Goal: Task Accomplishment & Management: Complete application form

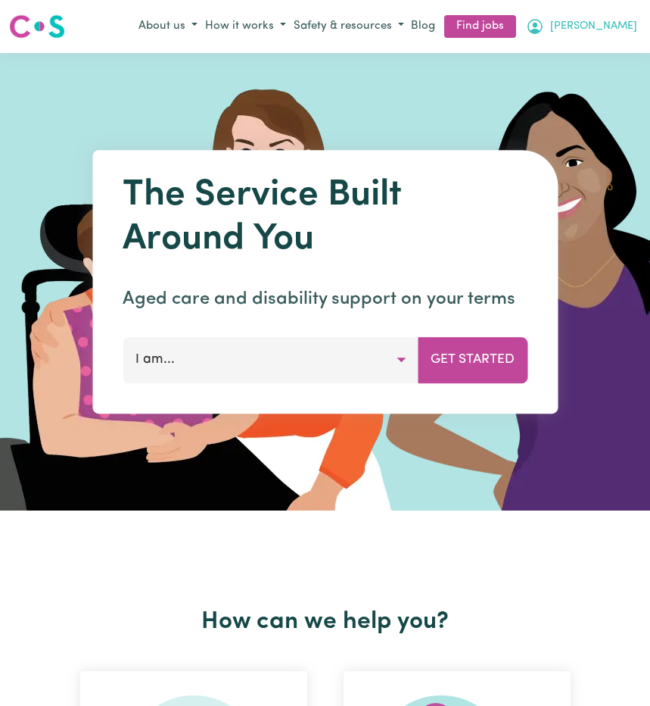
click at [623, 26] on span "[PERSON_NAME]" at bounding box center [593, 26] width 87 height 17
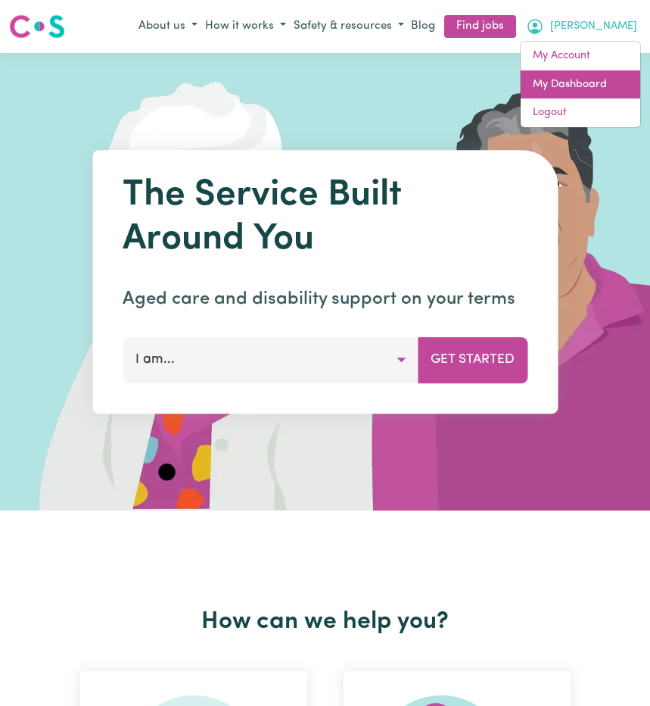
click at [562, 79] on link "My Dashboard" at bounding box center [581, 84] width 120 height 29
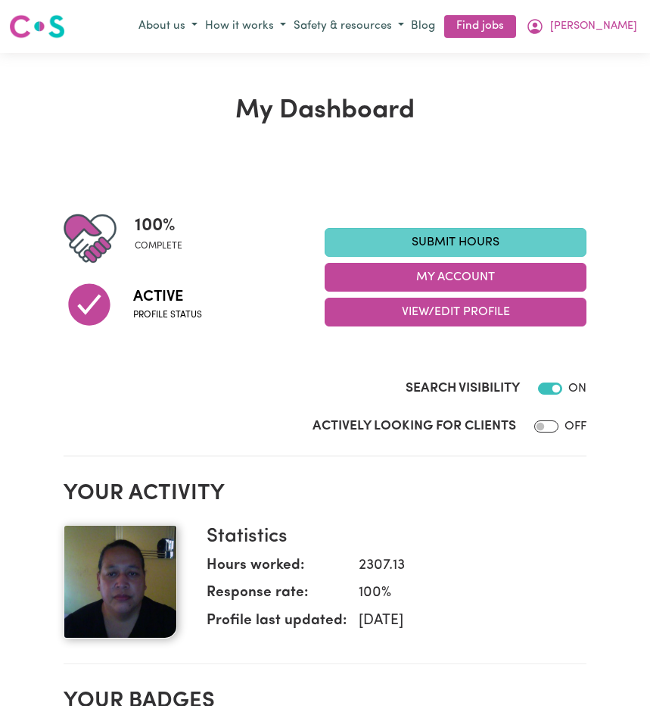
click at [434, 237] on link "Submit Hours" at bounding box center [456, 242] width 262 height 29
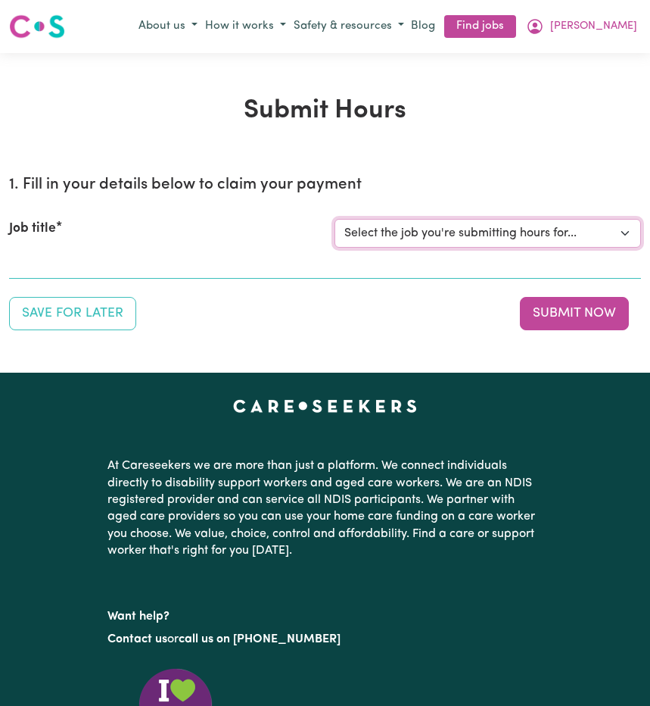
select select "14212"
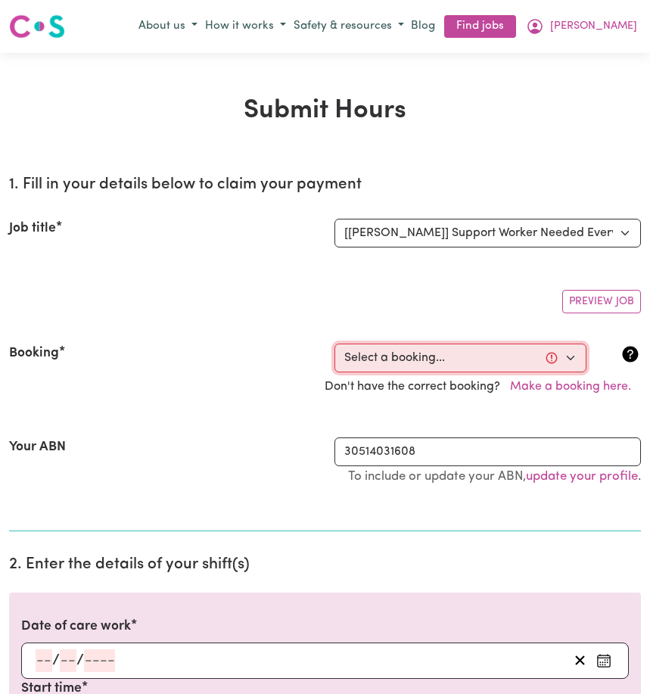
select select "353385"
type input "[DATE]"
type input "21"
type input "8"
type input "2025"
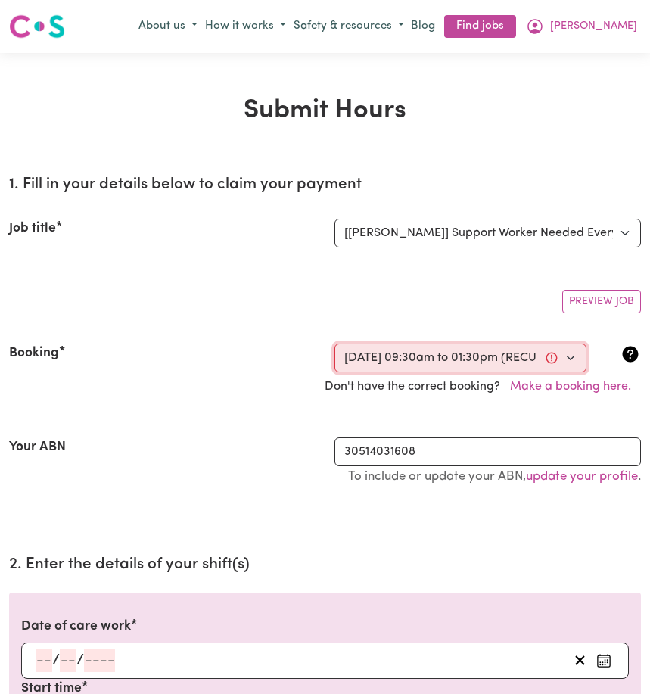
type input "09:30"
type input "9"
type input "30"
select select "am"
type input "13:30"
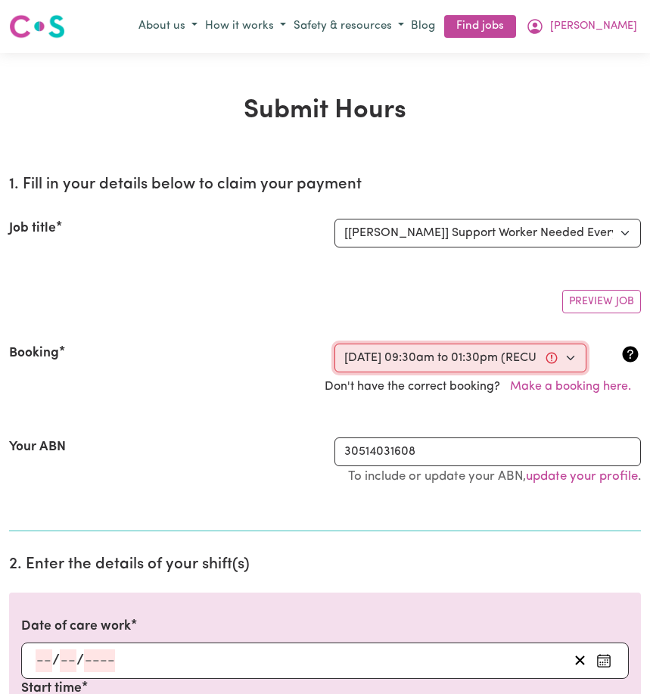
type input "1"
type input "30"
select select "pm"
select select "45-Weekday"
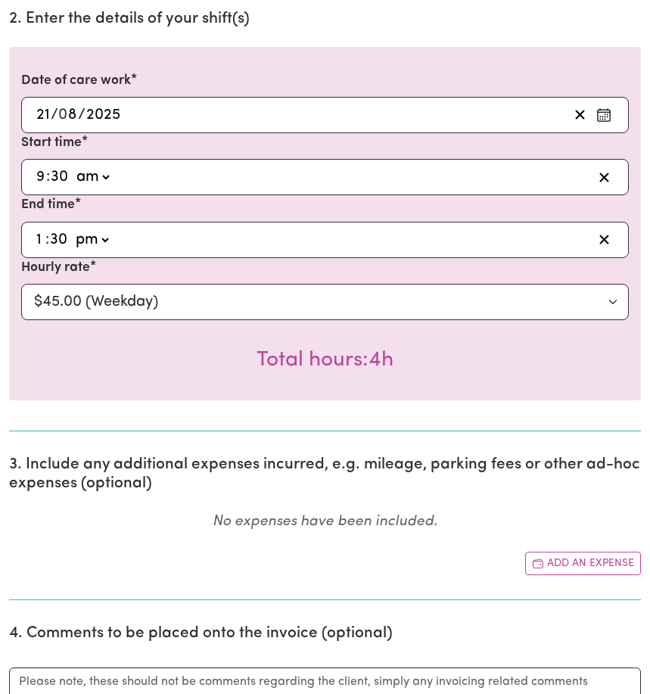
scroll to position [606, 0]
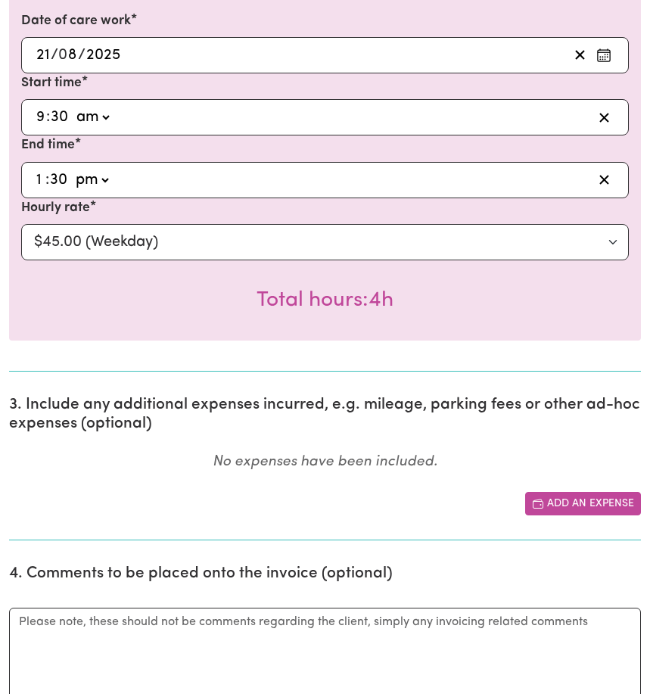
click at [553, 503] on button "Add an expense" at bounding box center [583, 503] width 116 height 23
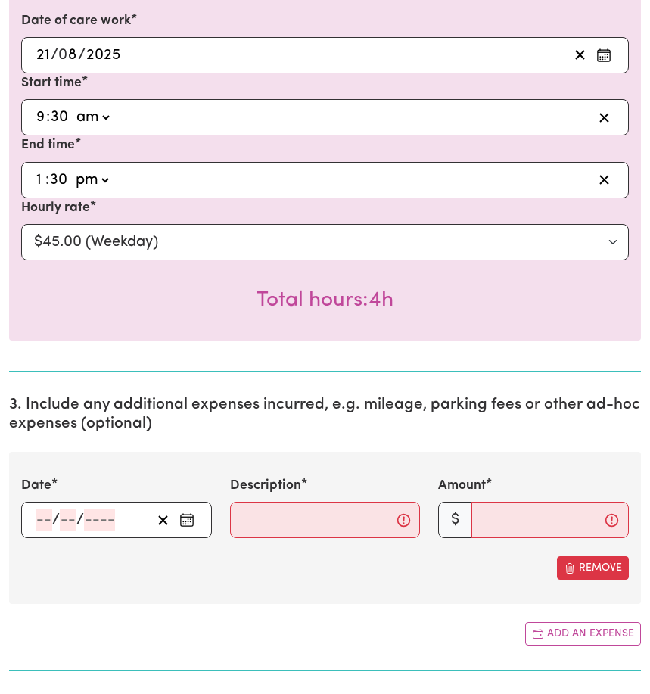
click at [186, 523] on circle "Enter the date of expense" at bounding box center [186, 523] width 2 height 2
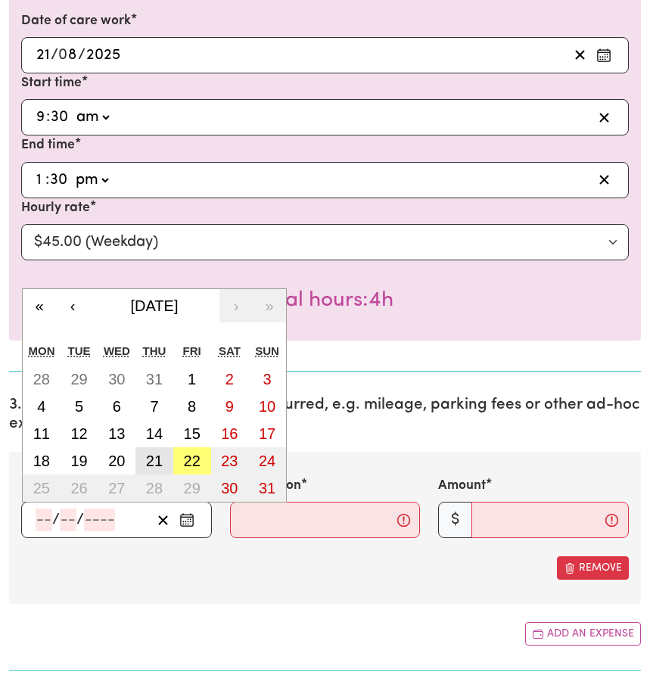
click at [148, 468] on abbr "21" at bounding box center [154, 461] width 17 height 17
type input "[DATE]"
type input "21"
type input "8"
type input "2025"
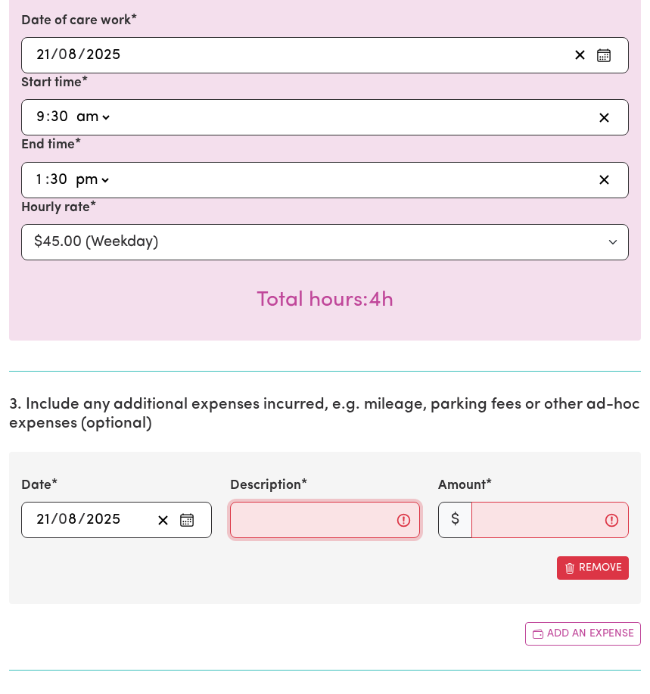
click at [248, 524] on input "Description" at bounding box center [325, 520] width 191 height 36
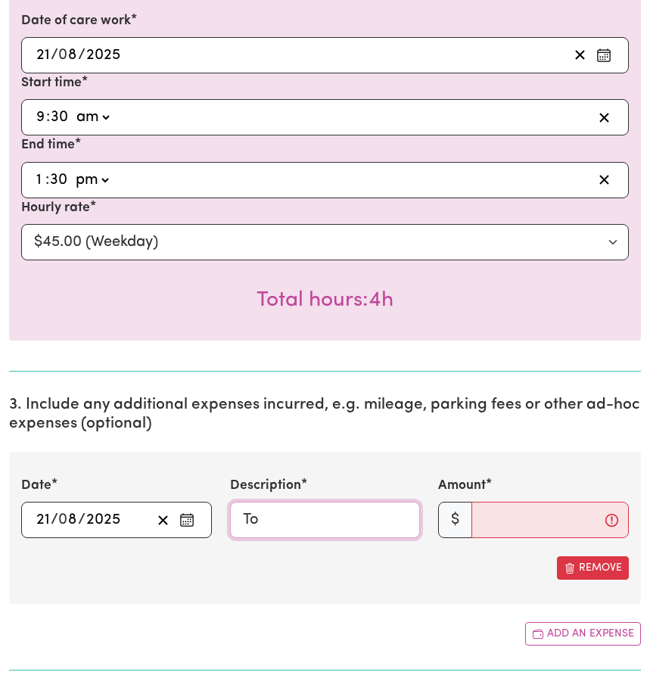
type input "T"
type input "Drop off [PERSON_NAME] to work & [PERSON_NAME]'s appointment"
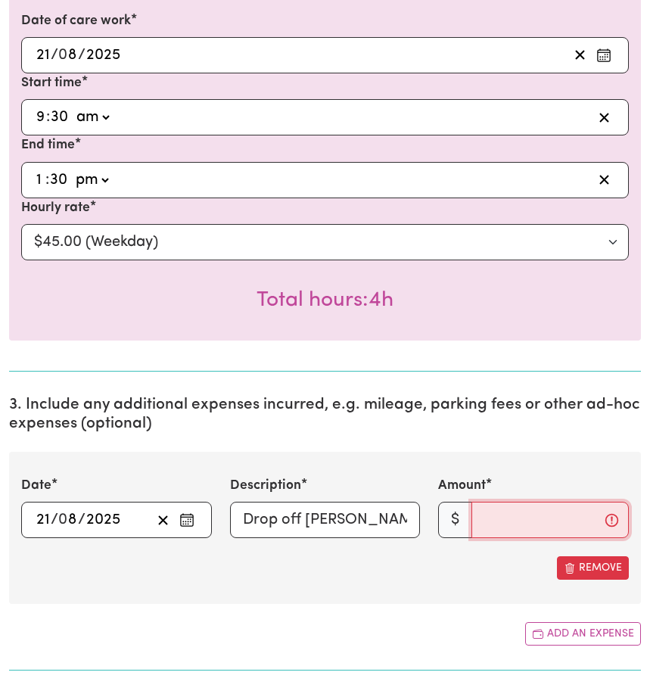
click at [484, 525] on input "Amount" at bounding box center [550, 520] width 157 height 36
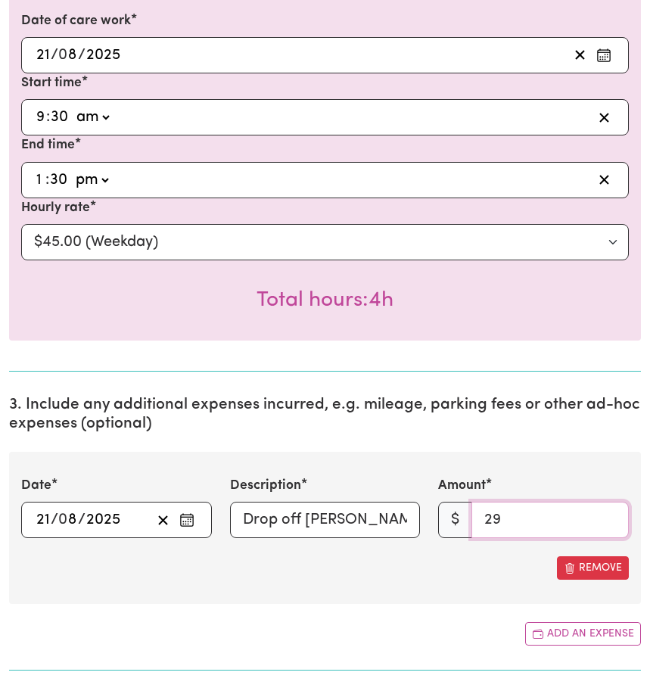
type input "30"
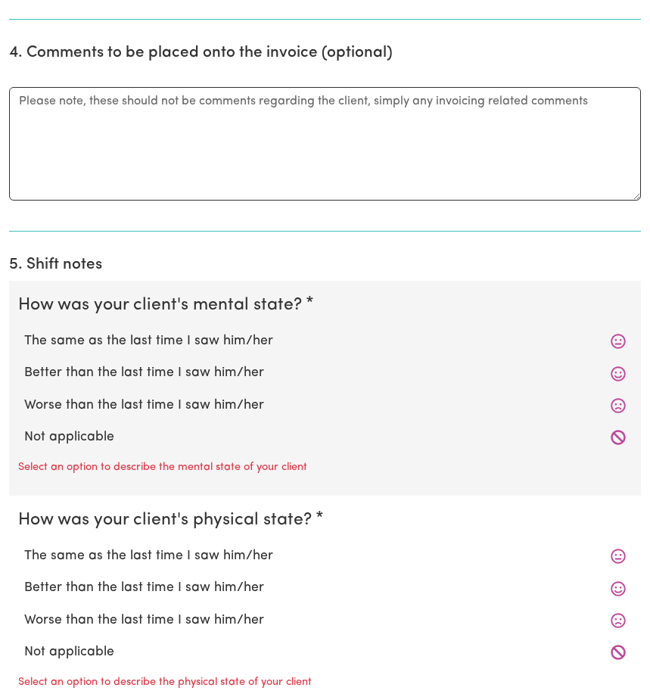
scroll to position [1261, 0]
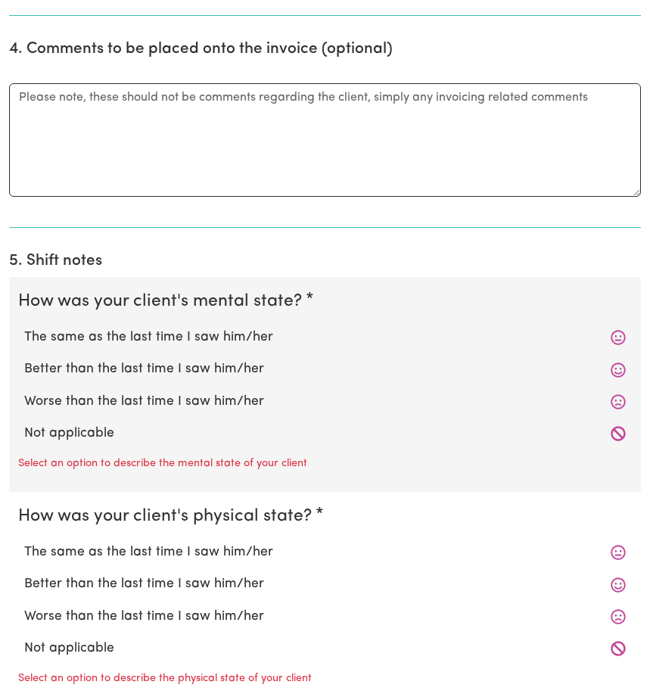
click at [93, 439] on label "Not applicable" at bounding box center [325, 434] width 602 height 20
click at [24, 424] on input "Not applicable" at bounding box center [23, 423] width 1 height 1
radio input "true"
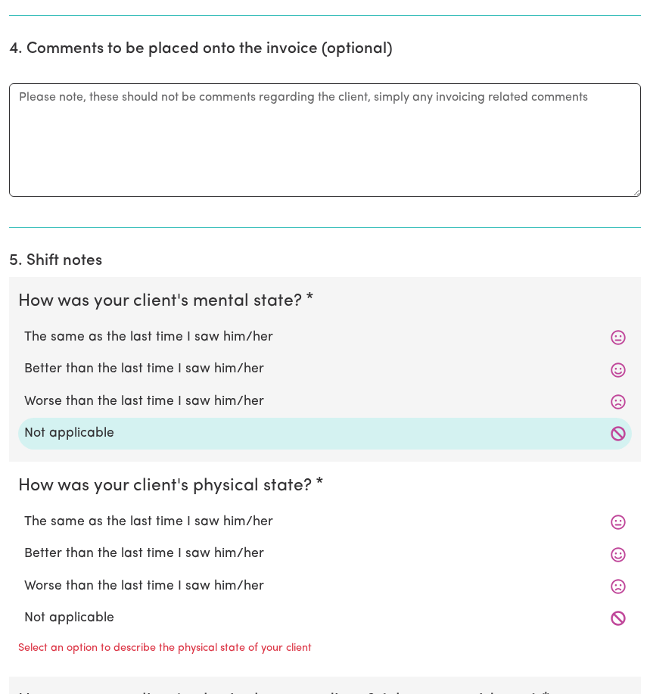
click at [92, 623] on label "Not applicable" at bounding box center [325, 619] width 602 height 20
click at [24, 609] on input "Not applicable" at bounding box center [23, 608] width 1 height 1
radio input "true"
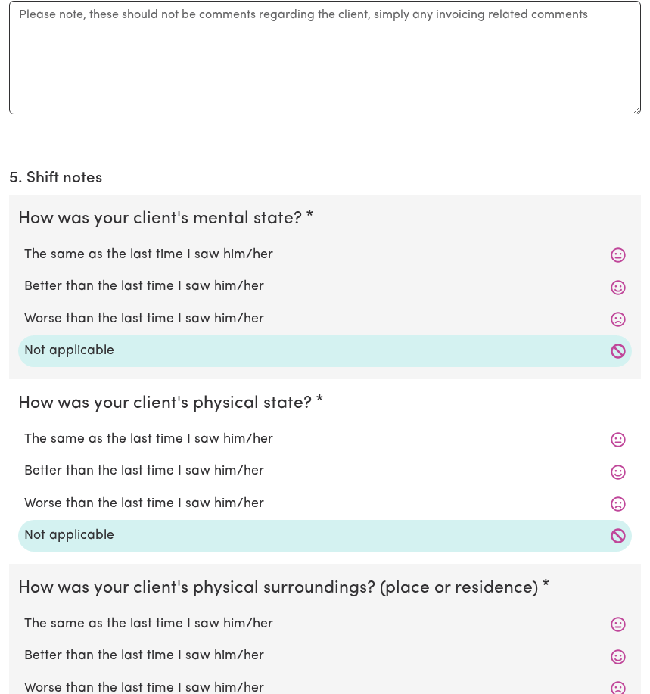
scroll to position [1467, 0]
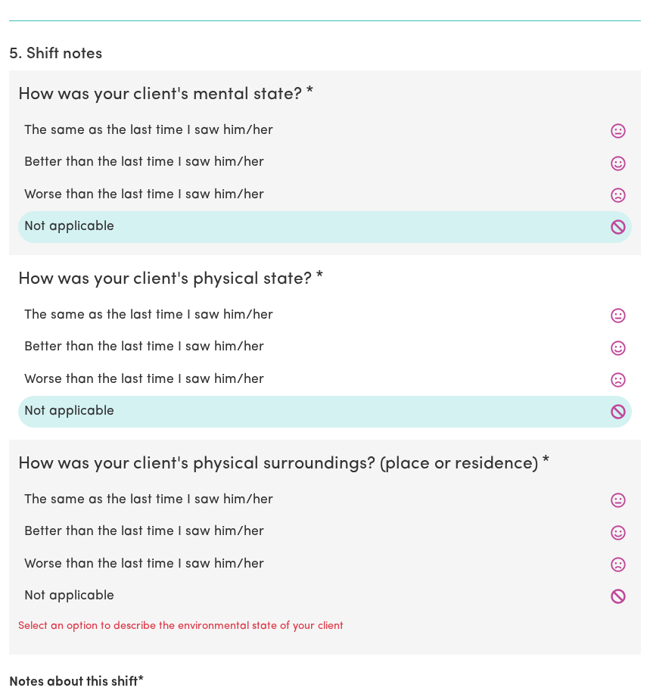
click at [113, 603] on label "Not applicable" at bounding box center [325, 597] width 602 height 20
click at [24, 587] on input "Not applicable" at bounding box center [23, 586] width 1 height 1
radio input "true"
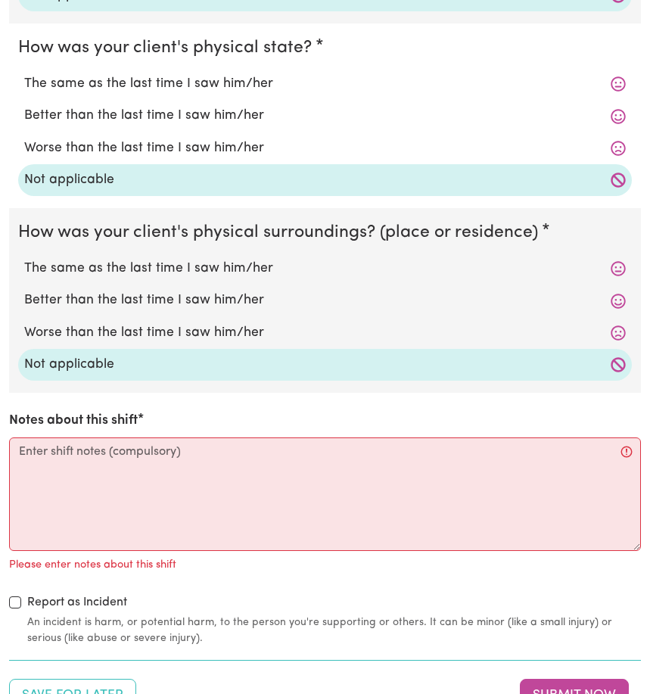
scroll to position [1833, 0]
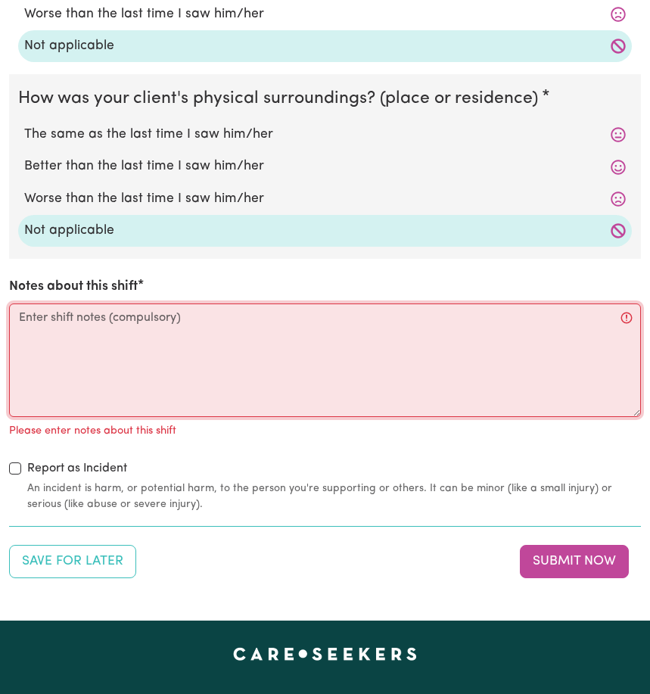
click at [32, 335] on textarea "Notes about this shift" at bounding box center [325, 361] width 632 height 114
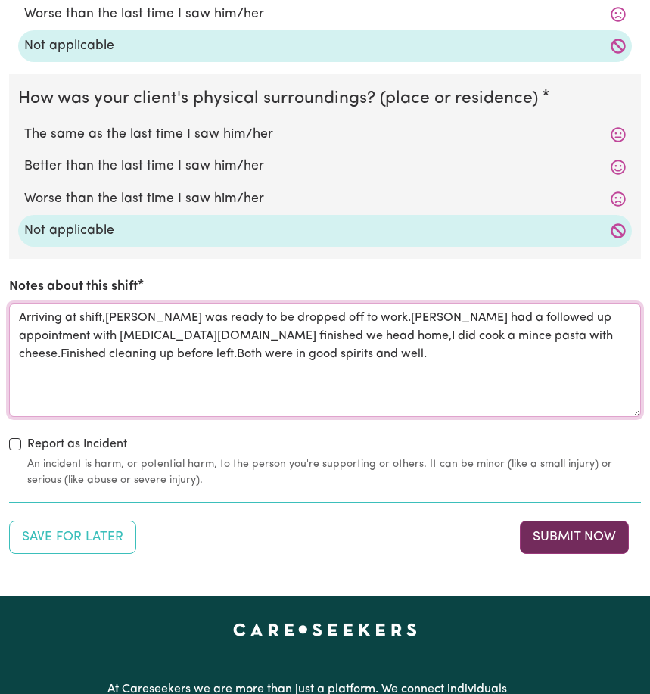
type textarea "Arriving at shift,[PERSON_NAME] was ready to be dropped off to work.[PERSON_NAM…"
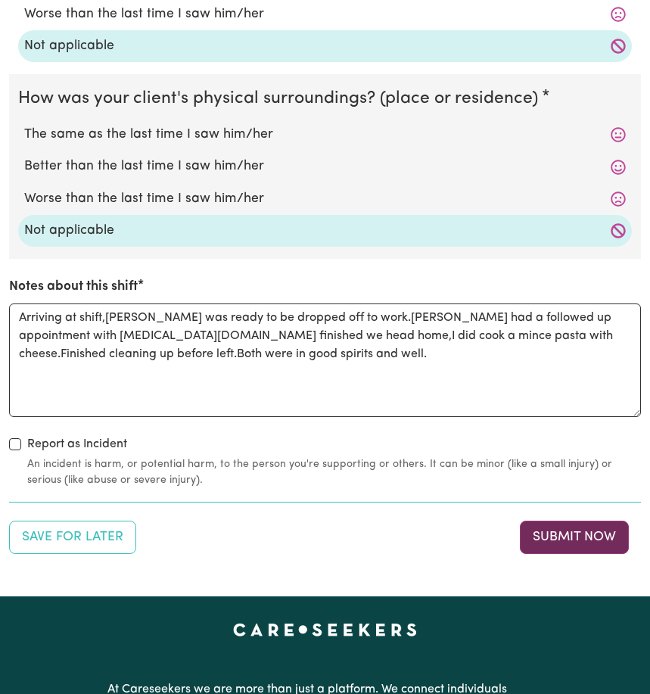
click at [566, 547] on button "Submit Now" at bounding box center [574, 537] width 109 height 33
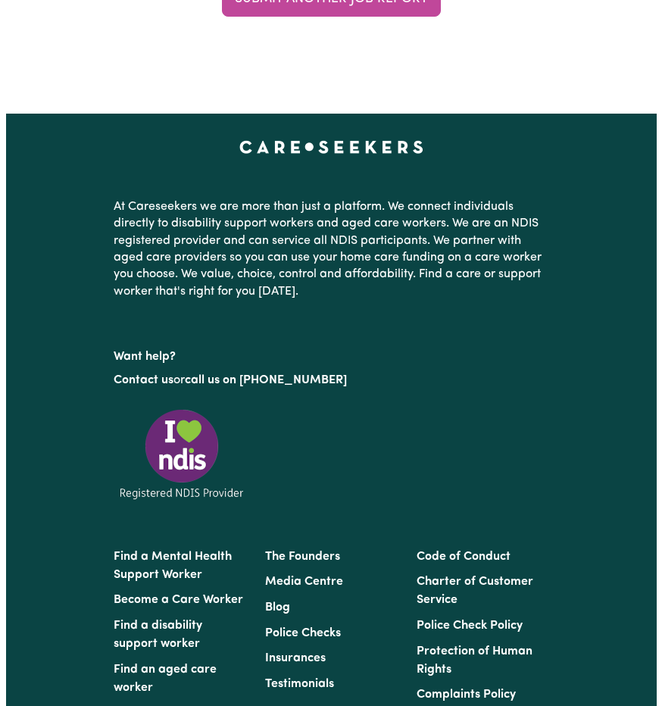
scroll to position [0, 0]
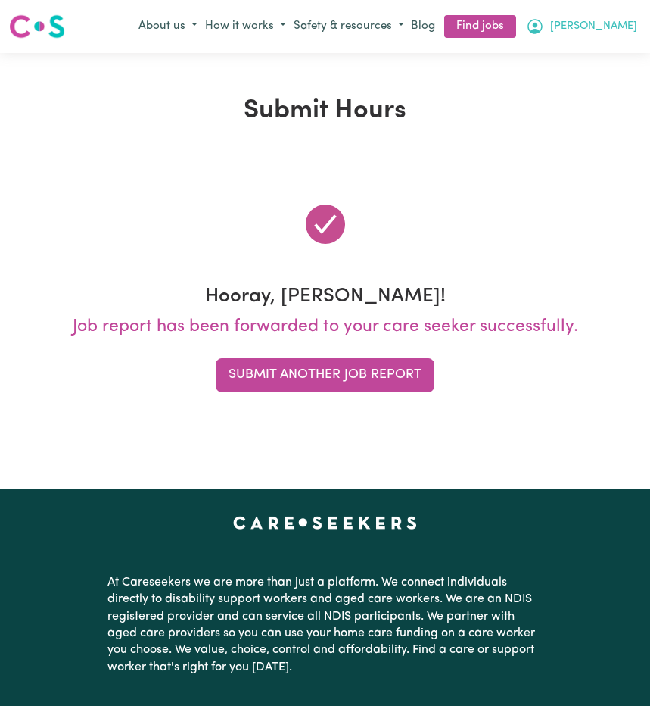
click at [627, 29] on button "[PERSON_NAME]" at bounding box center [581, 27] width 119 height 26
click at [553, 64] on link "My Account" at bounding box center [581, 56] width 120 height 29
